Goal: Task Accomplishment & Management: Use online tool/utility

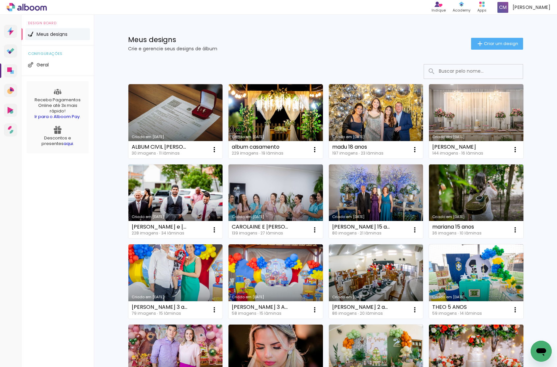
click at [271, 117] on link "Criado em [DATE]" at bounding box center [275, 121] width 94 height 74
